Goal: Check status

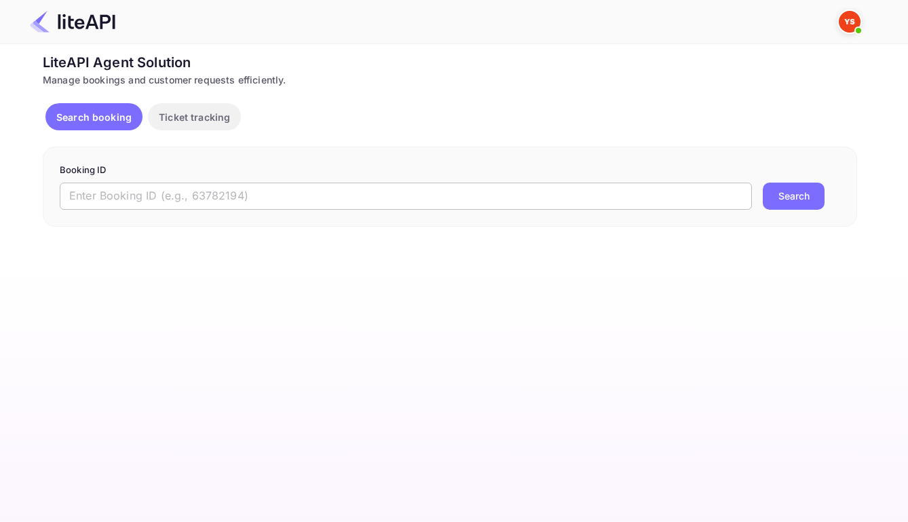
click at [531, 209] on input "text" at bounding box center [406, 195] width 692 height 27
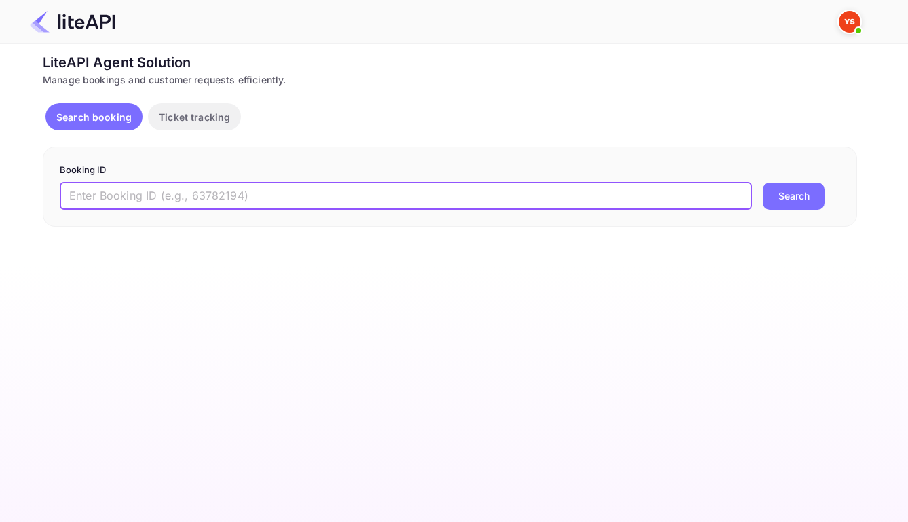
paste input "8567512"
type input "8567512"
click at [789, 197] on button "Search" at bounding box center [794, 195] width 62 height 27
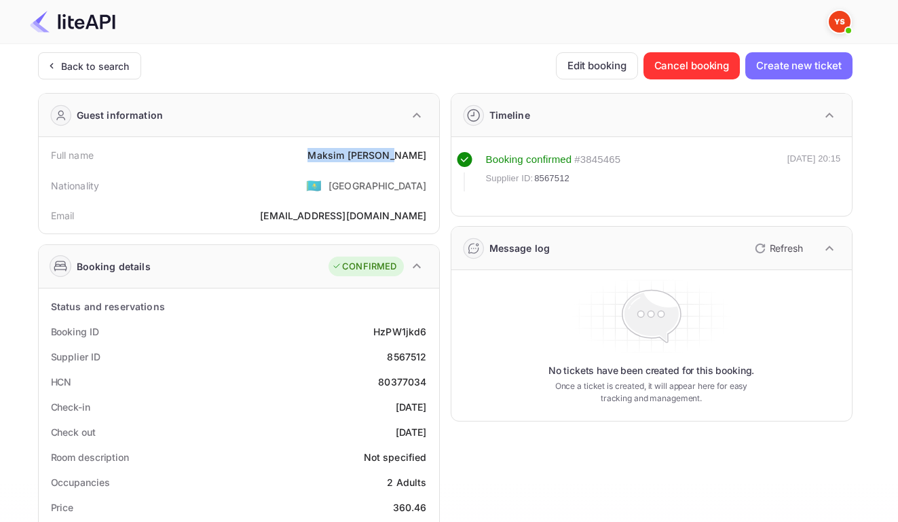
drag, startPoint x: 337, startPoint y: 155, endPoint x: 424, endPoint y: 159, distance: 87.6
click at [424, 159] on div "Full name [PERSON_NAME]" at bounding box center [238, 154] width 389 height 25
copy div "[PERSON_NAME]"
drag, startPoint x: 372, startPoint y: 339, endPoint x: 425, endPoint y: 340, distance: 52.9
click at [425, 340] on div "Booking ID HzPW1jkd6" at bounding box center [238, 331] width 389 height 25
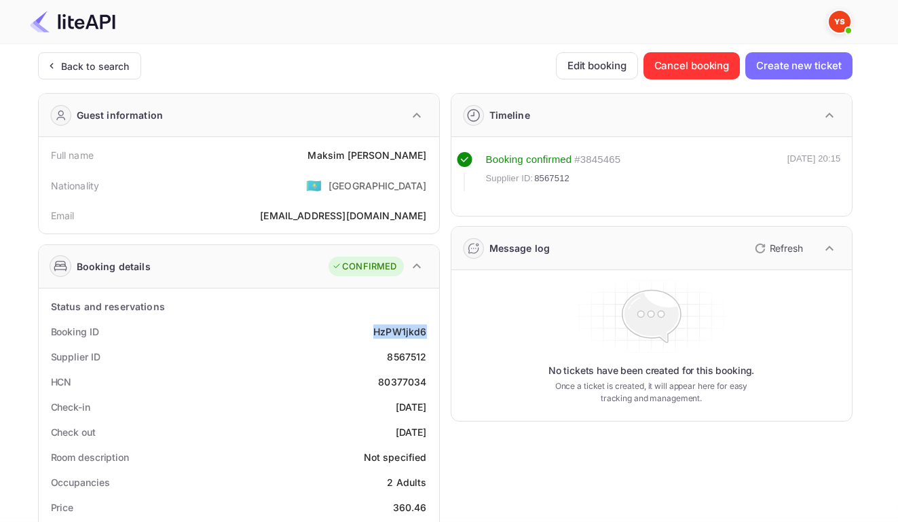
copy div "HzPW1jkd6"
drag, startPoint x: 383, startPoint y: 366, endPoint x: 426, endPoint y: 370, distance: 42.9
click at [426, 369] on div "Supplier ID 8567512" at bounding box center [238, 356] width 389 height 25
copy div "8567512"
drag, startPoint x: 362, startPoint y: 415, endPoint x: 428, endPoint y: 417, distance: 65.9
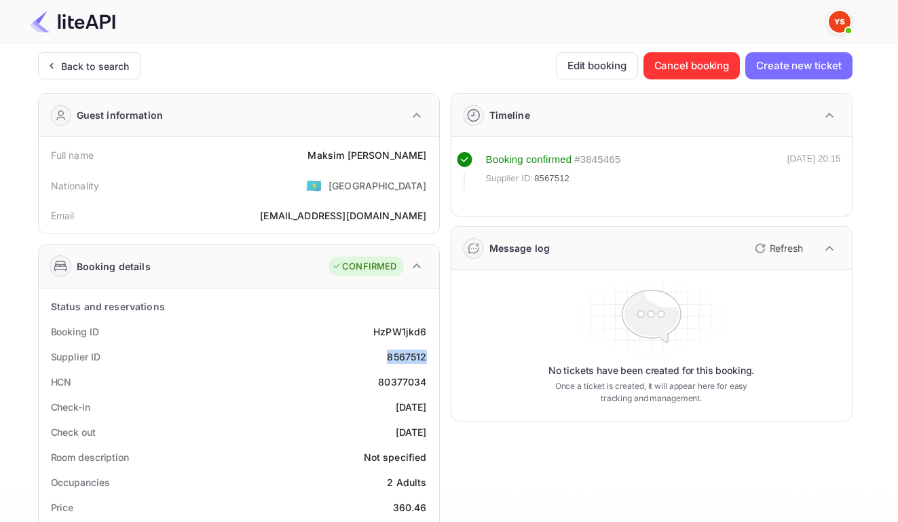
click at [428, 417] on div "Check-in [DATE]" at bounding box center [238, 406] width 389 height 25
copy div "[DATE]"
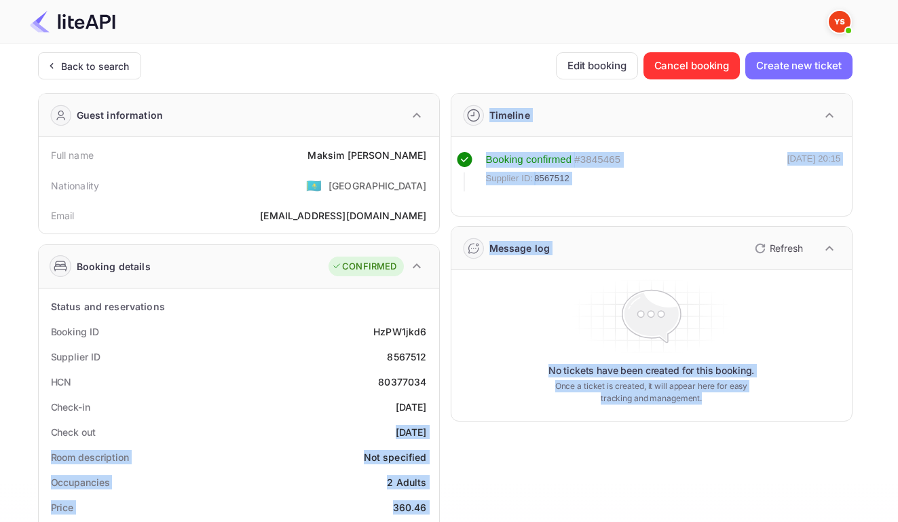
drag, startPoint x: 370, startPoint y: 438, endPoint x: 441, endPoint y: 441, distance: 71.3
click at [441, 441] on div "Guest information Full name [PERSON_NAME] Nationality 🇰🇿 [DEMOGRAPHIC_DATA] Ema…" at bounding box center [439, 526] width 825 height 889
click at [345, 434] on div "Check out [DATE]" at bounding box center [238, 431] width 389 height 25
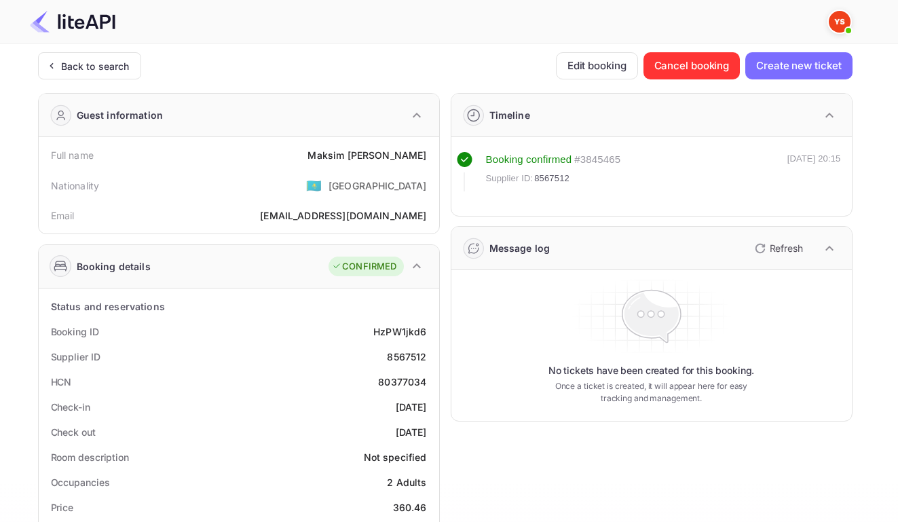
drag, startPoint x: 363, startPoint y: 437, endPoint x: 424, endPoint y: 442, distance: 61.2
click at [424, 442] on div "Check out [DATE]" at bounding box center [238, 431] width 389 height 25
copy div "[DATE]"
